Goal: Find specific page/section: Find specific page/section

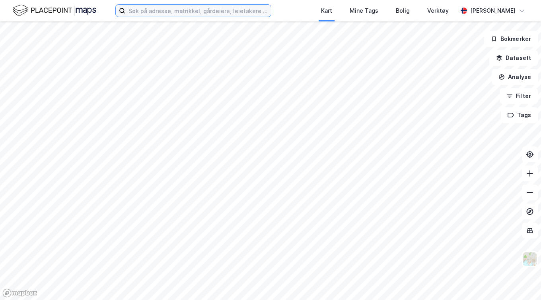
click at [206, 14] on input at bounding box center [197, 11] width 145 height 12
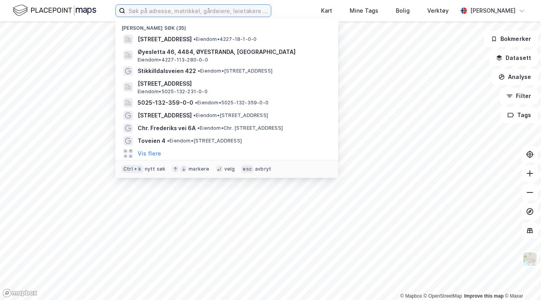
paste input "[PERSON_NAME] 6D,"
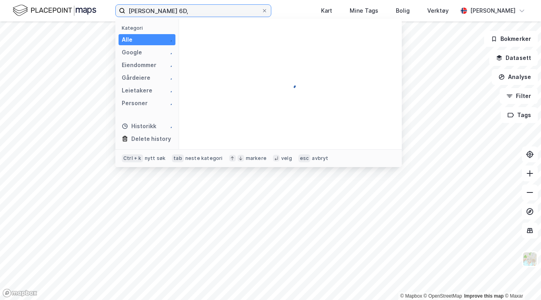
type input "[PERSON_NAME] 6D,"
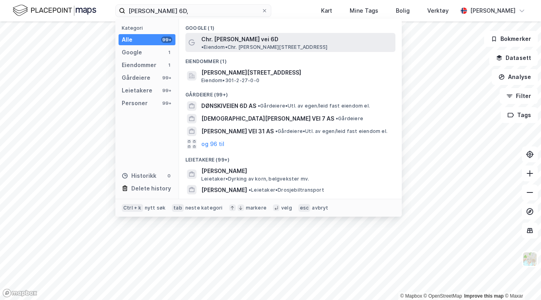
click at [240, 33] on div "Chr. [PERSON_NAME] vei 6D • Eiendom • Chr. [PERSON_NAME][STREET_ADDRESS]" at bounding box center [290, 42] width 210 height 19
